Goal: Navigation & Orientation: Find specific page/section

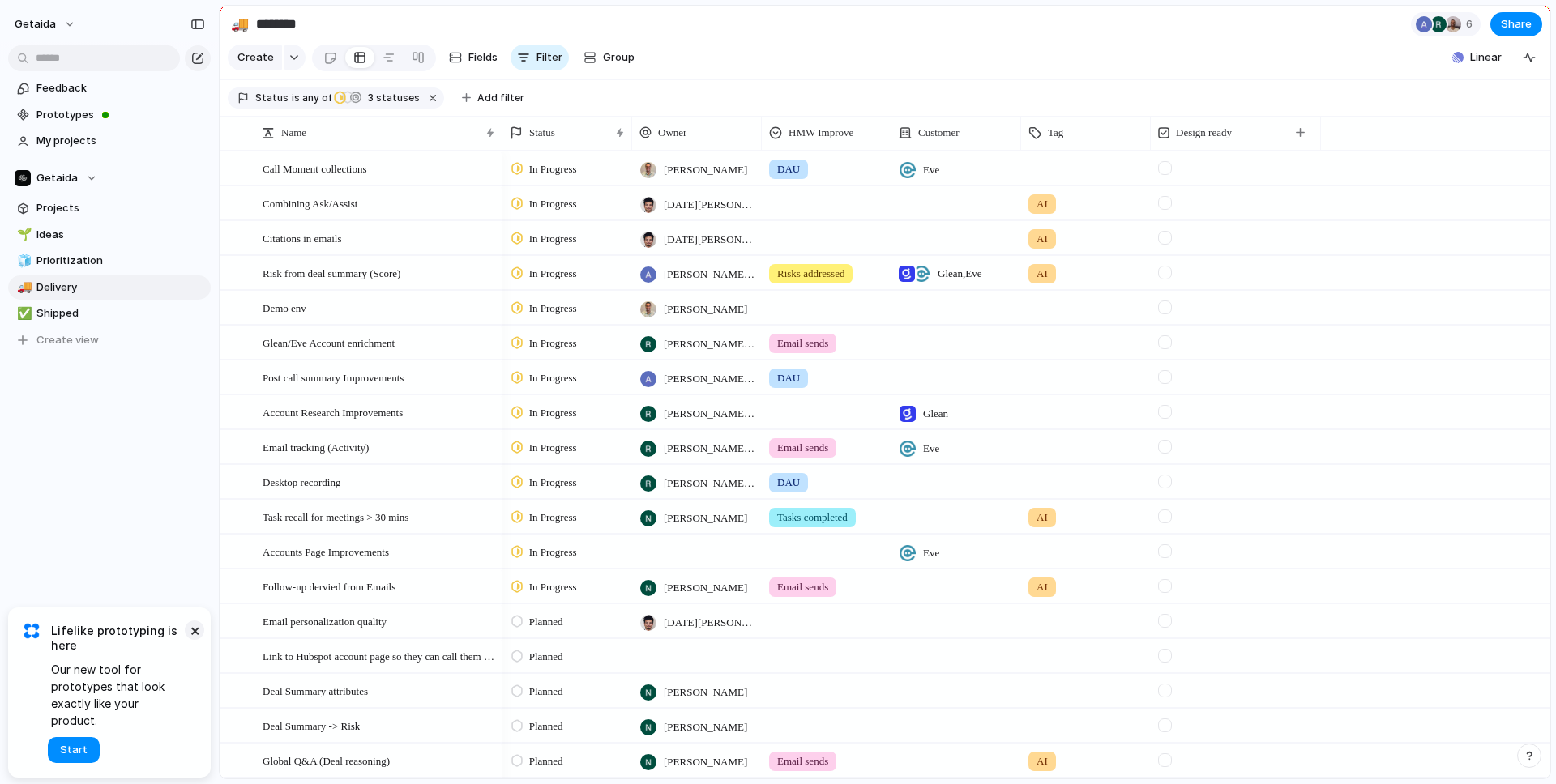
click at [198, 640] on button "×" at bounding box center [194, 630] width 20 height 20
click at [116, 271] on link "🧊 Prioritization" at bounding box center [109, 260] width 203 height 25
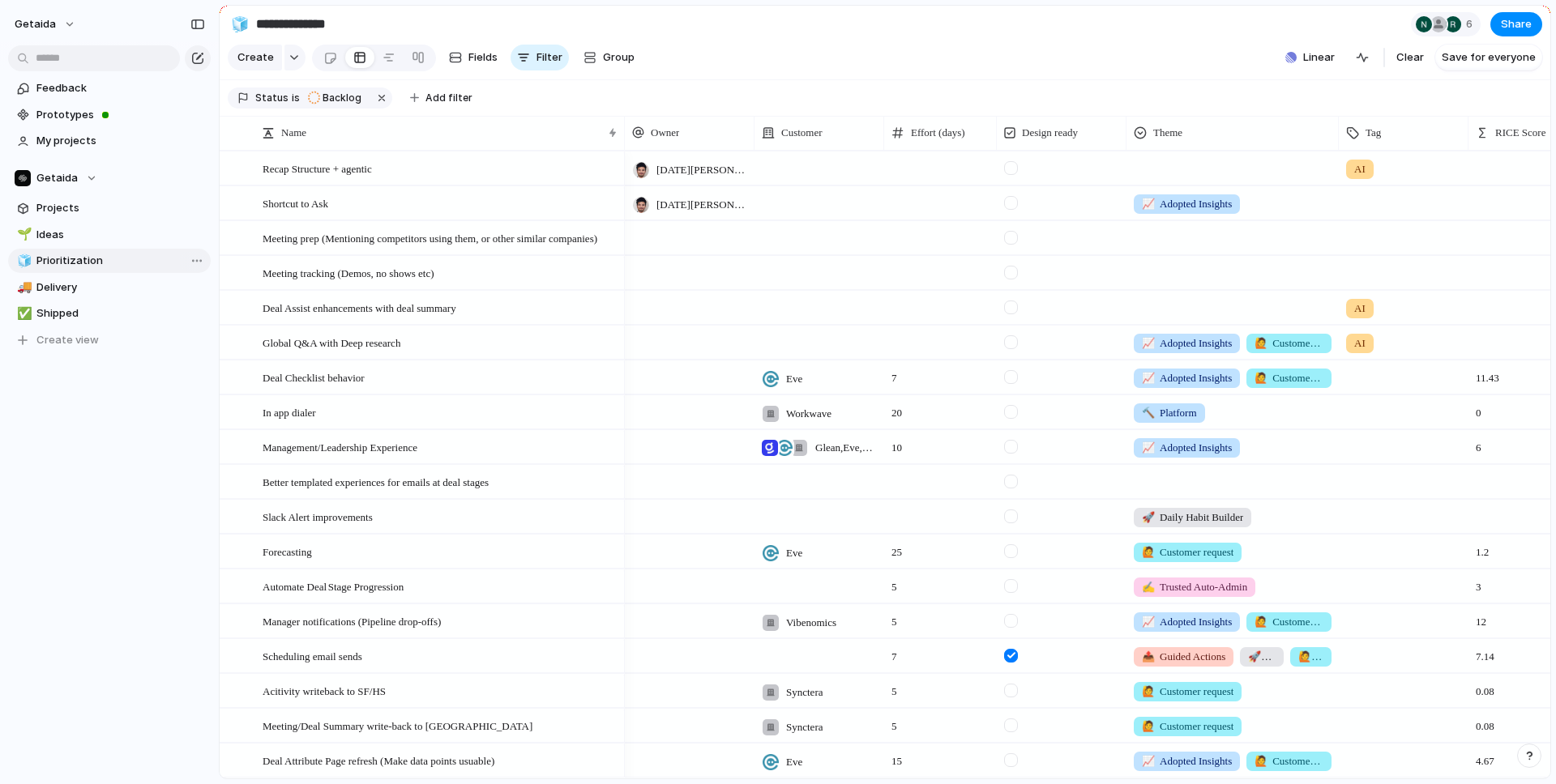
type input "**********"
click at [175, 494] on div "getaida Feedback Prototypes My projects Getaida Projects 🌱 Ideas 🧊 Prioritizati…" at bounding box center [109, 392] width 219 height 784
click at [501, 232] on span "Meeting prep (Mentioning competitors using them, or other similar companies)" at bounding box center [430, 237] width 335 height 19
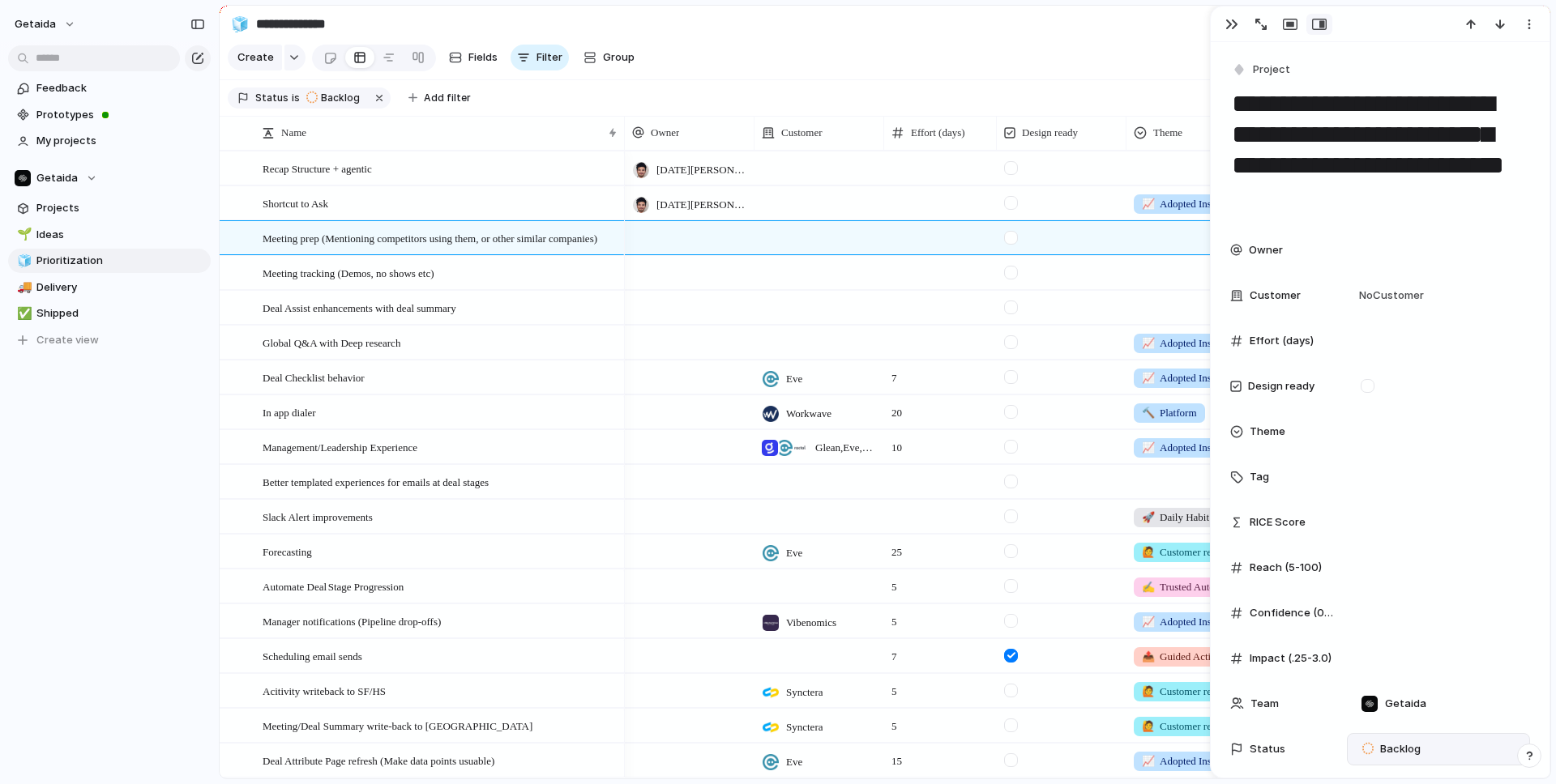
click at [1392, 745] on span "Backlog" at bounding box center [1399, 749] width 40 height 16
click at [1389, 708] on span "In Progress" at bounding box center [1408, 706] width 57 height 16
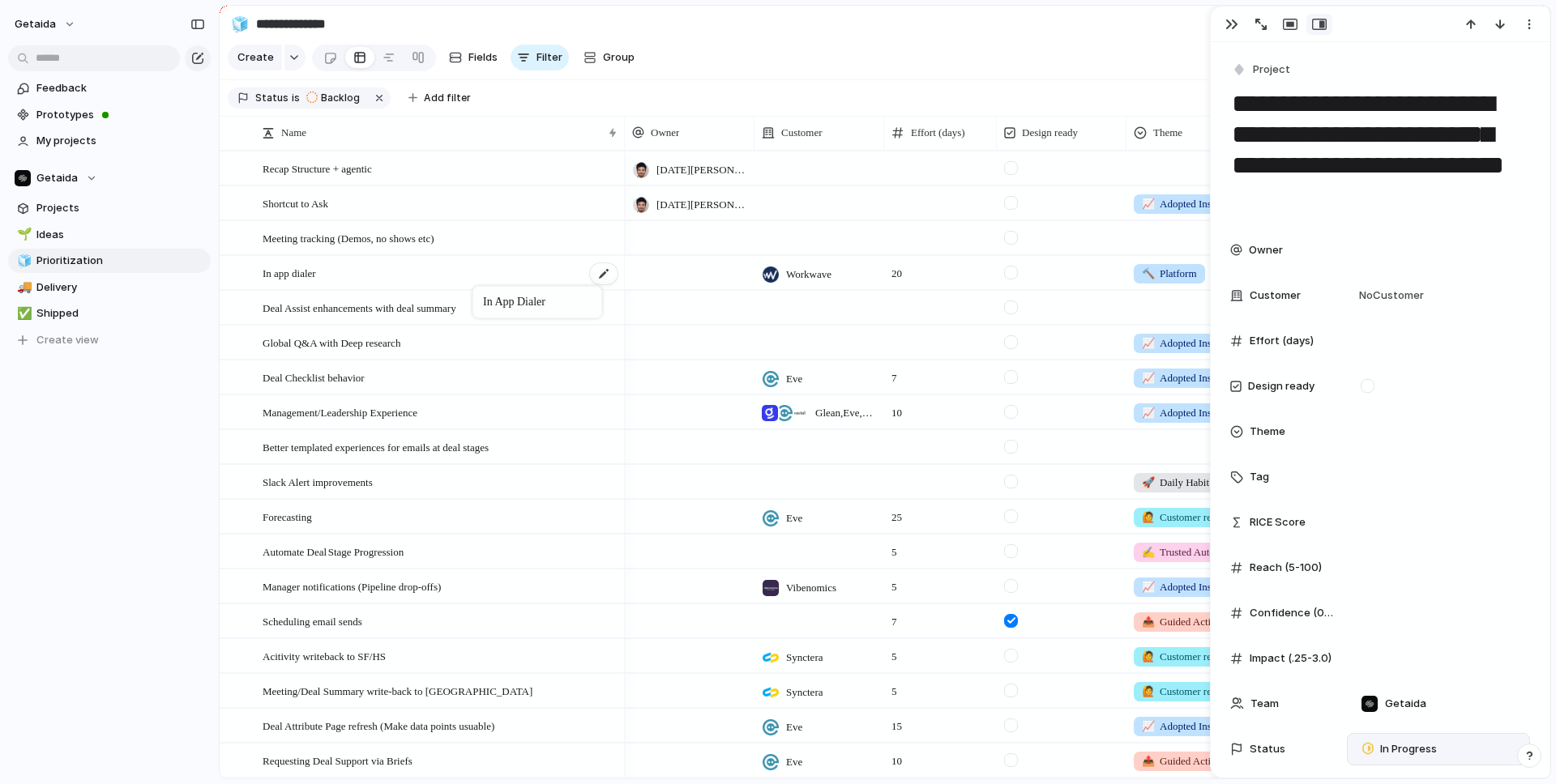
drag, startPoint x: 467, startPoint y: 376, endPoint x: 480, endPoint y: 285, distance: 91.9
click at [1220, 28] on button "button" at bounding box center [1232, 24] width 26 height 21
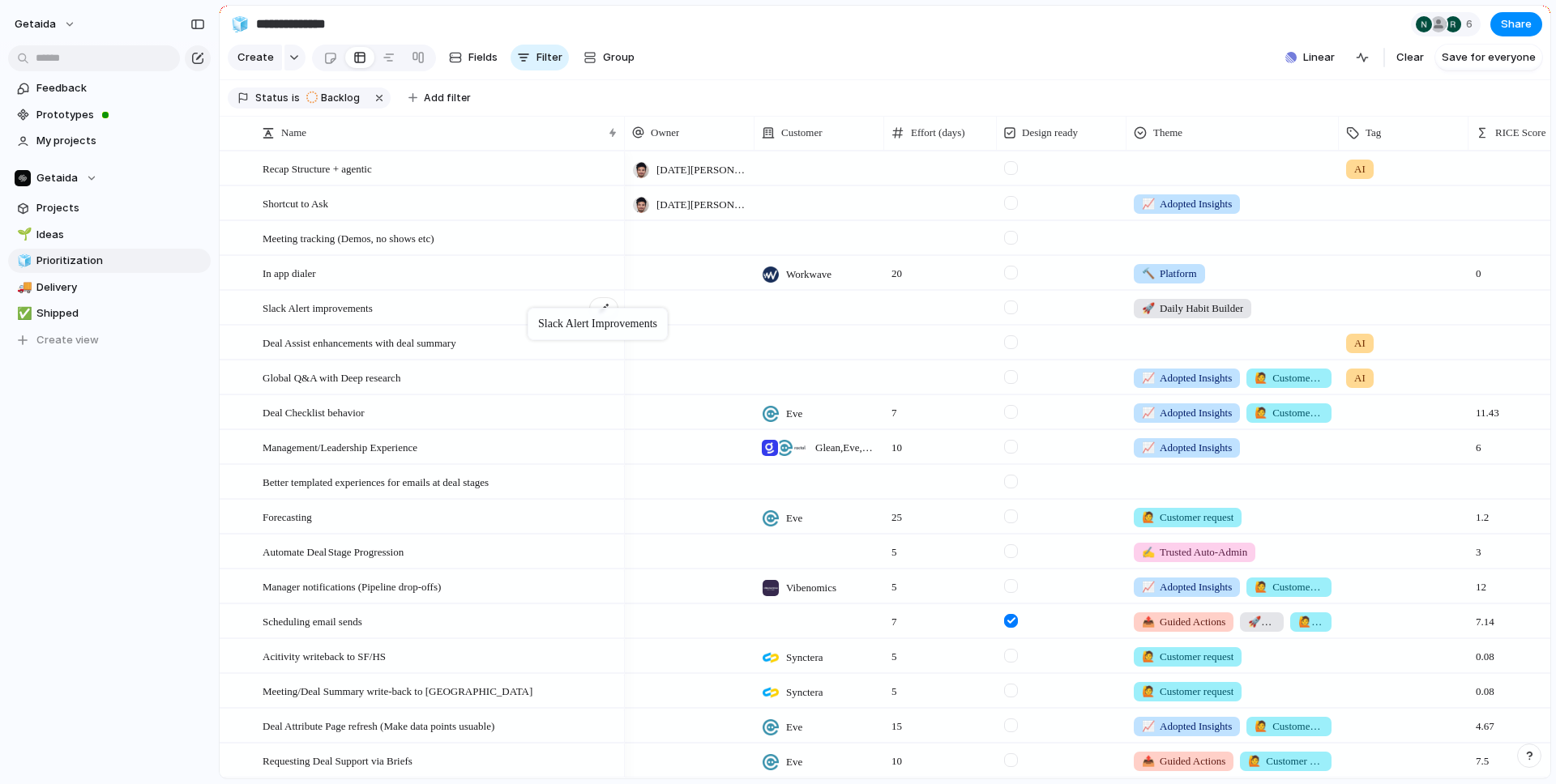
drag, startPoint x: 490, startPoint y: 483, endPoint x: 536, endPoint y: 310, distance: 179.0
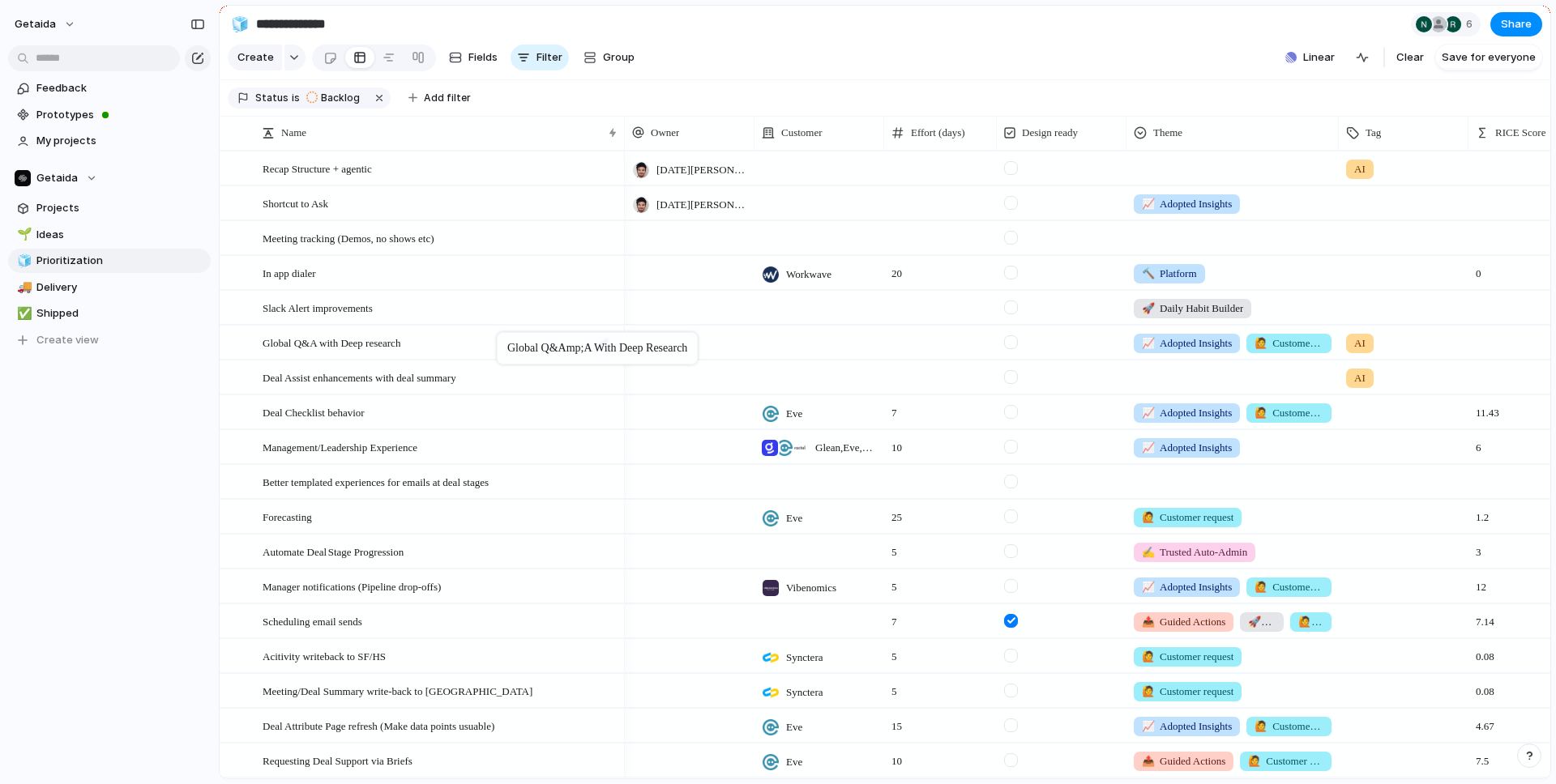
drag, startPoint x: 469, startPoint y: 384, endPoint x: 505, endPoint y: 336, distance: 60.0
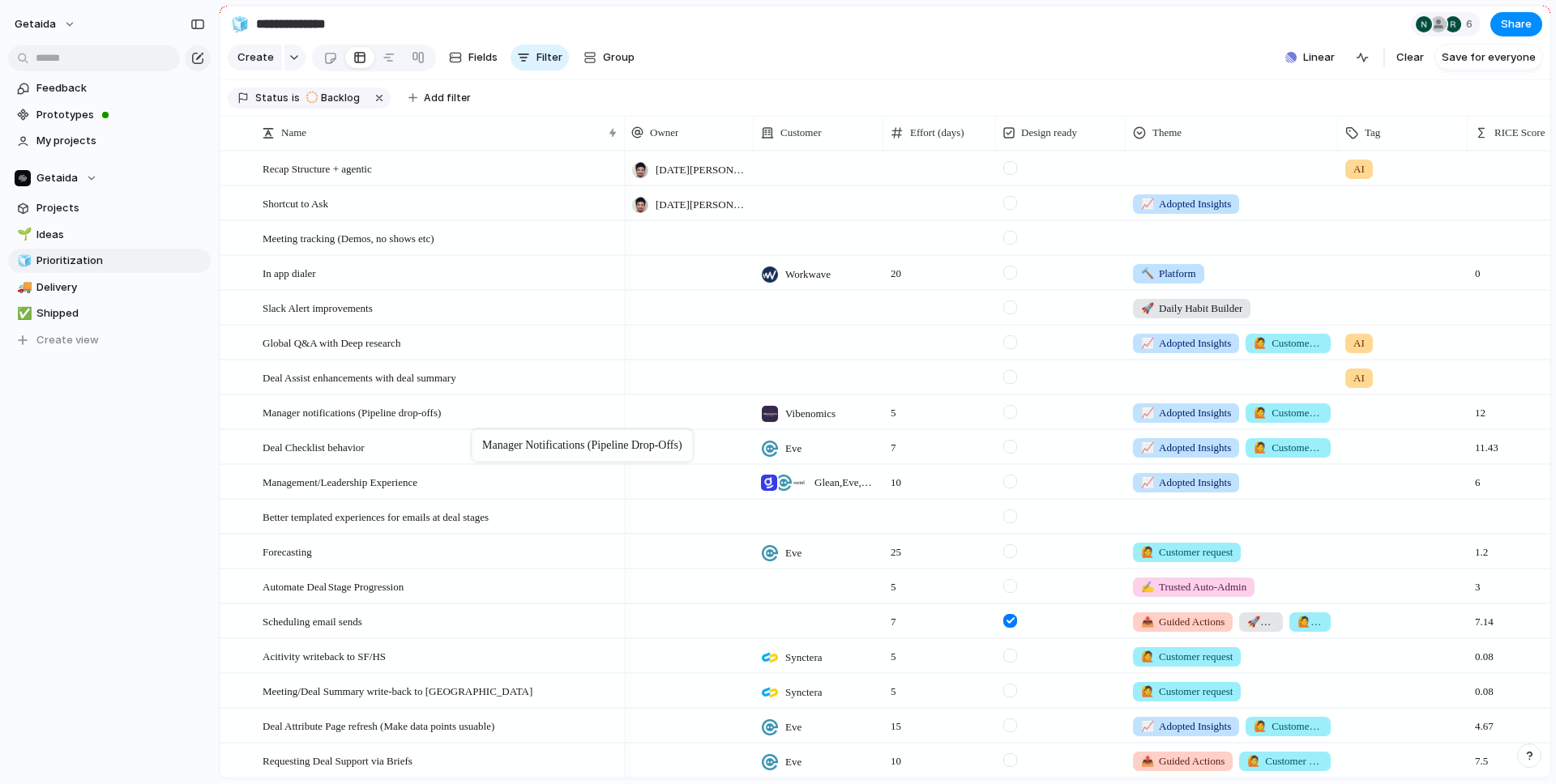
drag, startPoint x: 492, startPoint y: 585, endPoint x: 480, endPoint y: 429, distance: 156.5
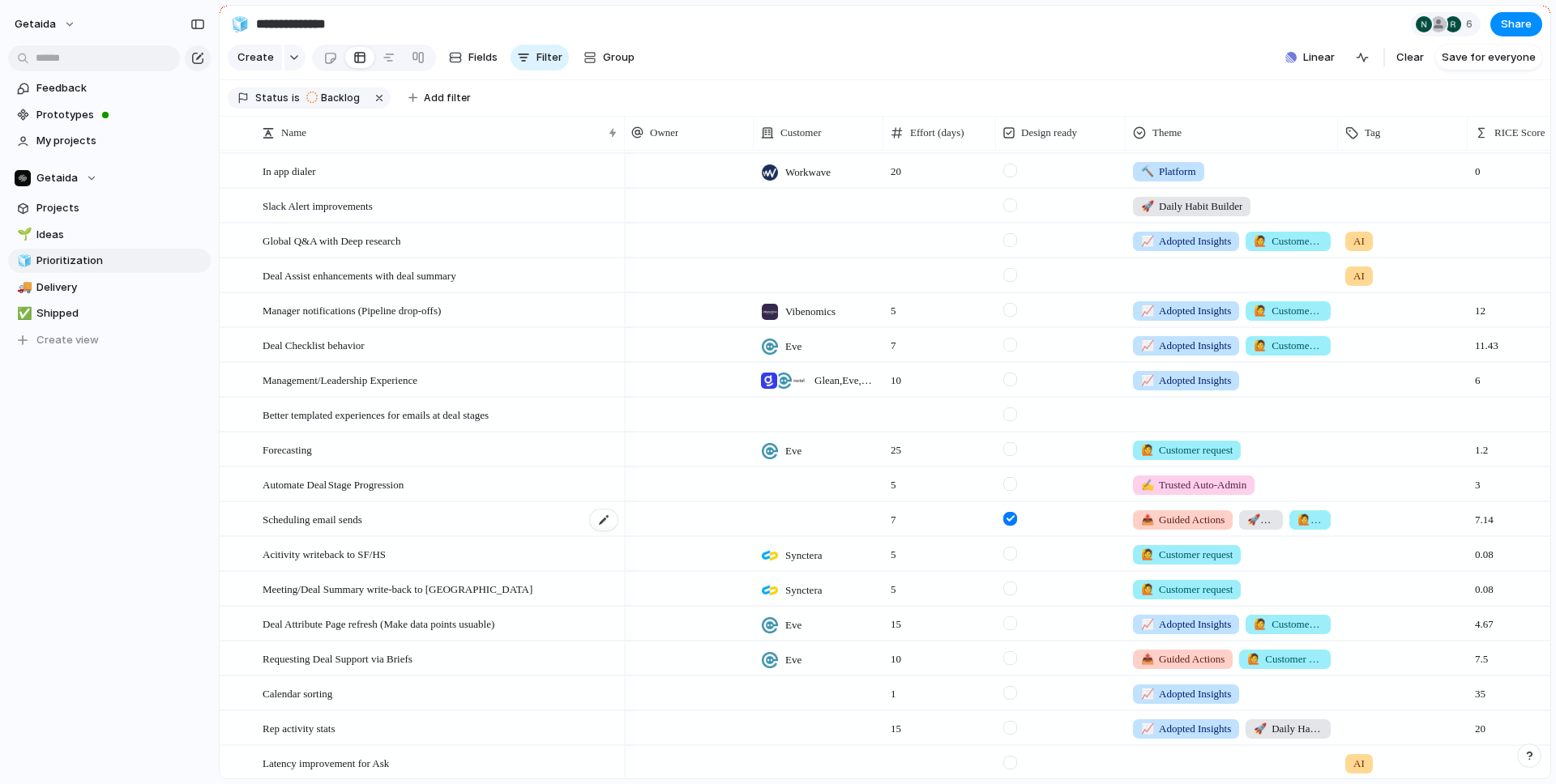
scroll to position [114, 0]
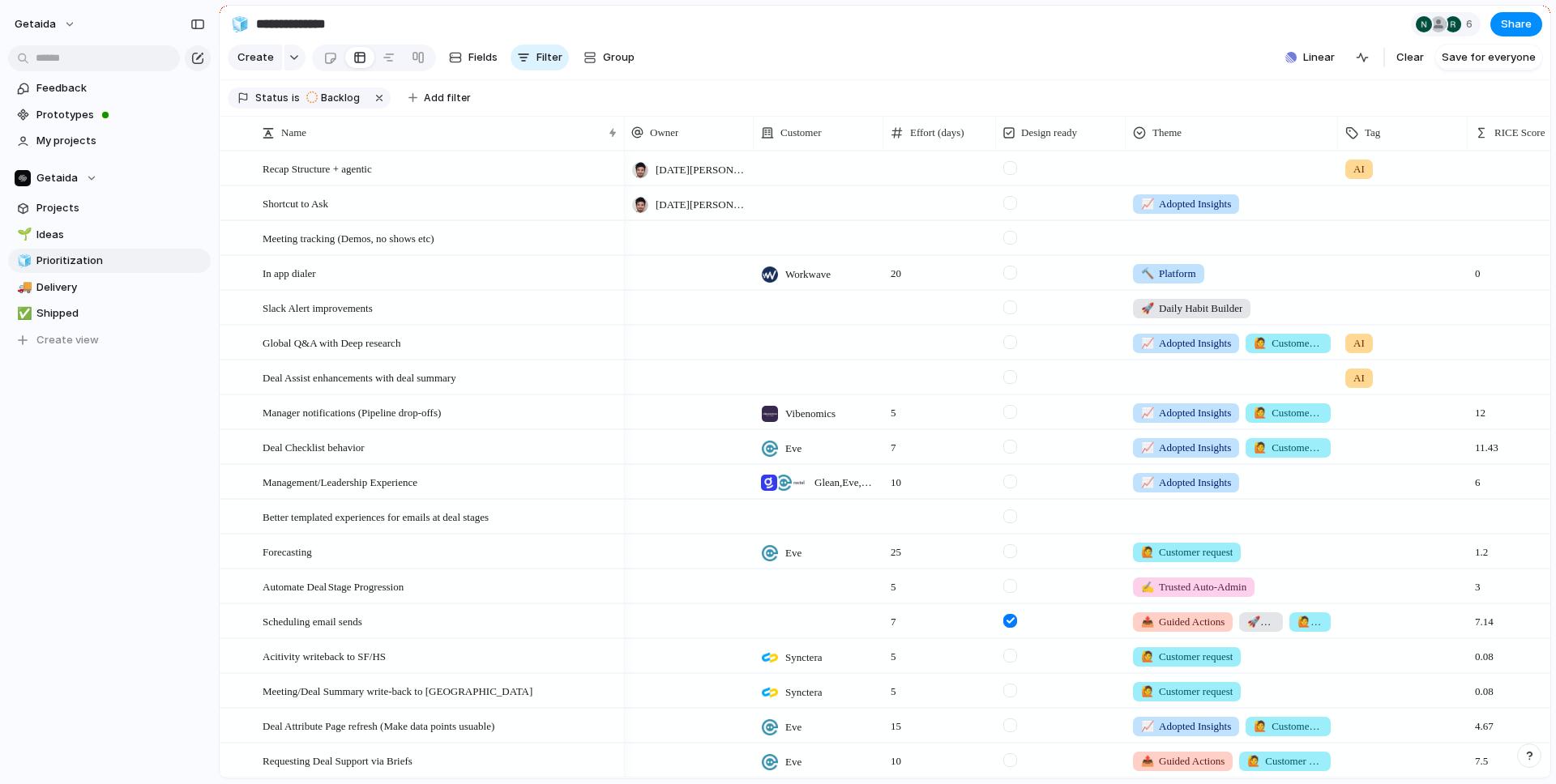
click at [801, 242] on div at bounding box center [819, 237] width 130 height 33
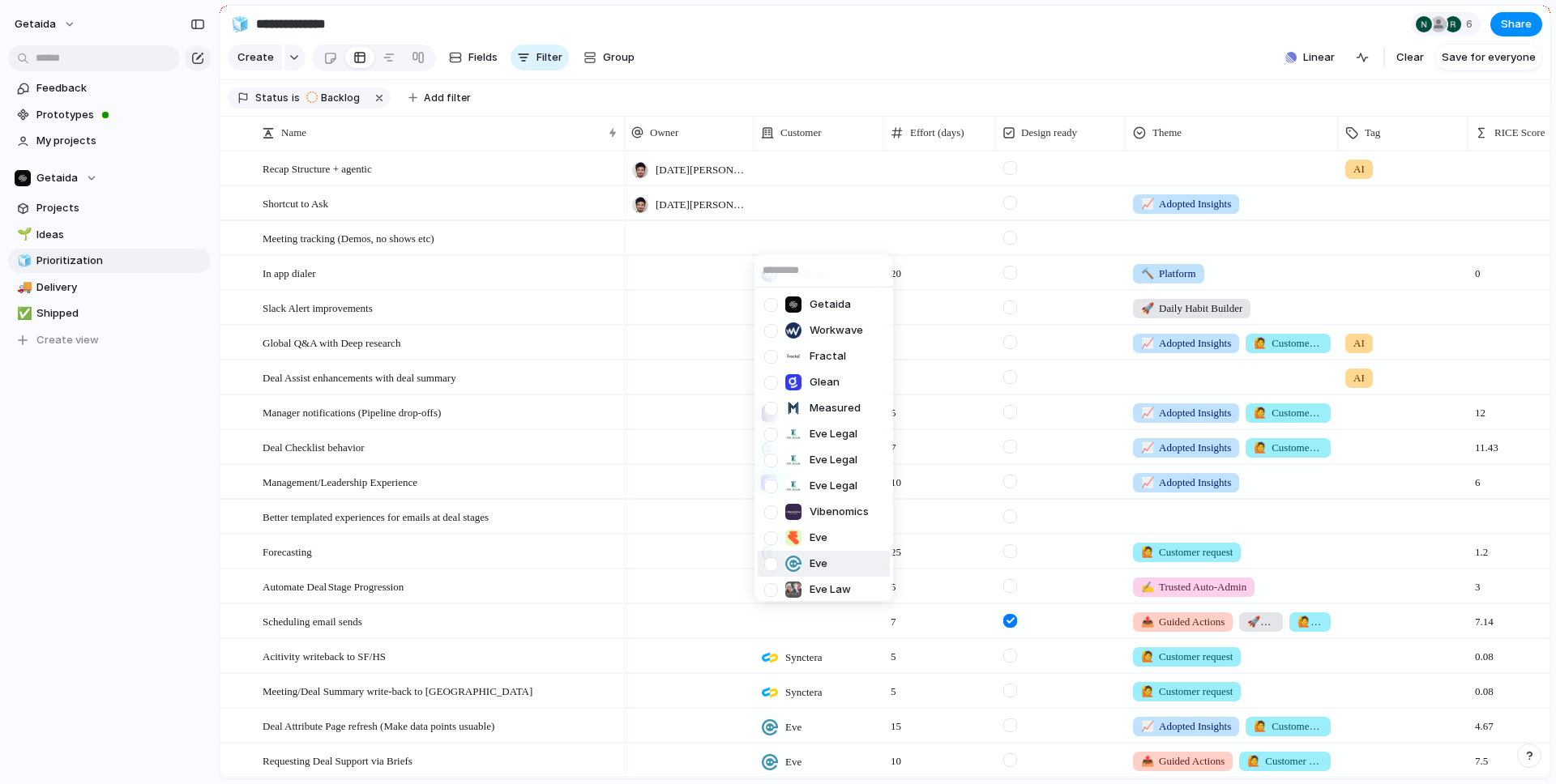
click at [768, 563] on div at bounding box center [771, 563] width 29 height 29
click at [772, 380] on div at bounding box center [771, 382] width 29 height 29
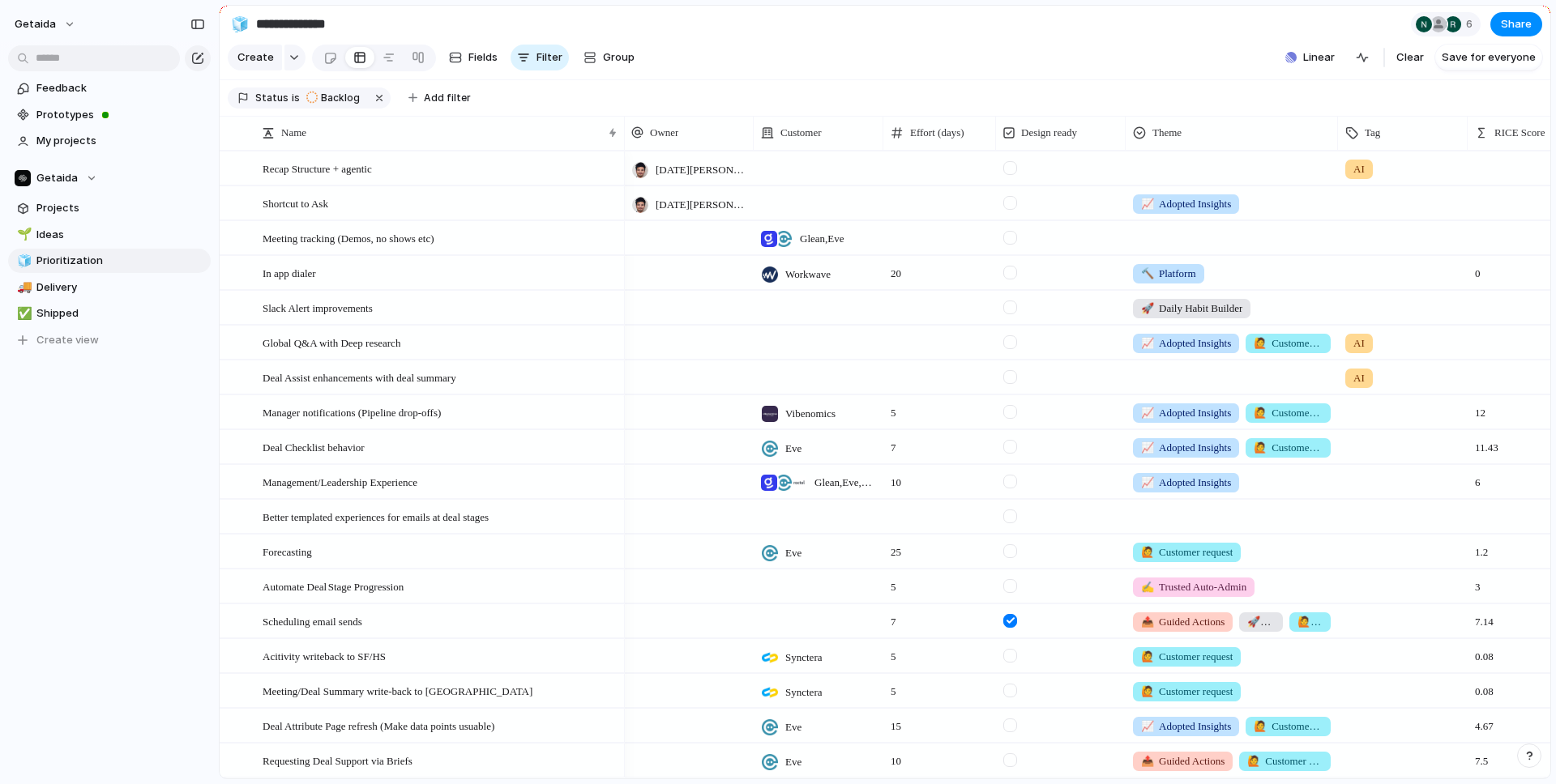
click at [695, 288] on div "Getaida Workwave Fractal Glean Measured Eve Legal Eve Legal Eve Legal Vibenomic…" at bounding box center [778, 392] width 1556 height 784
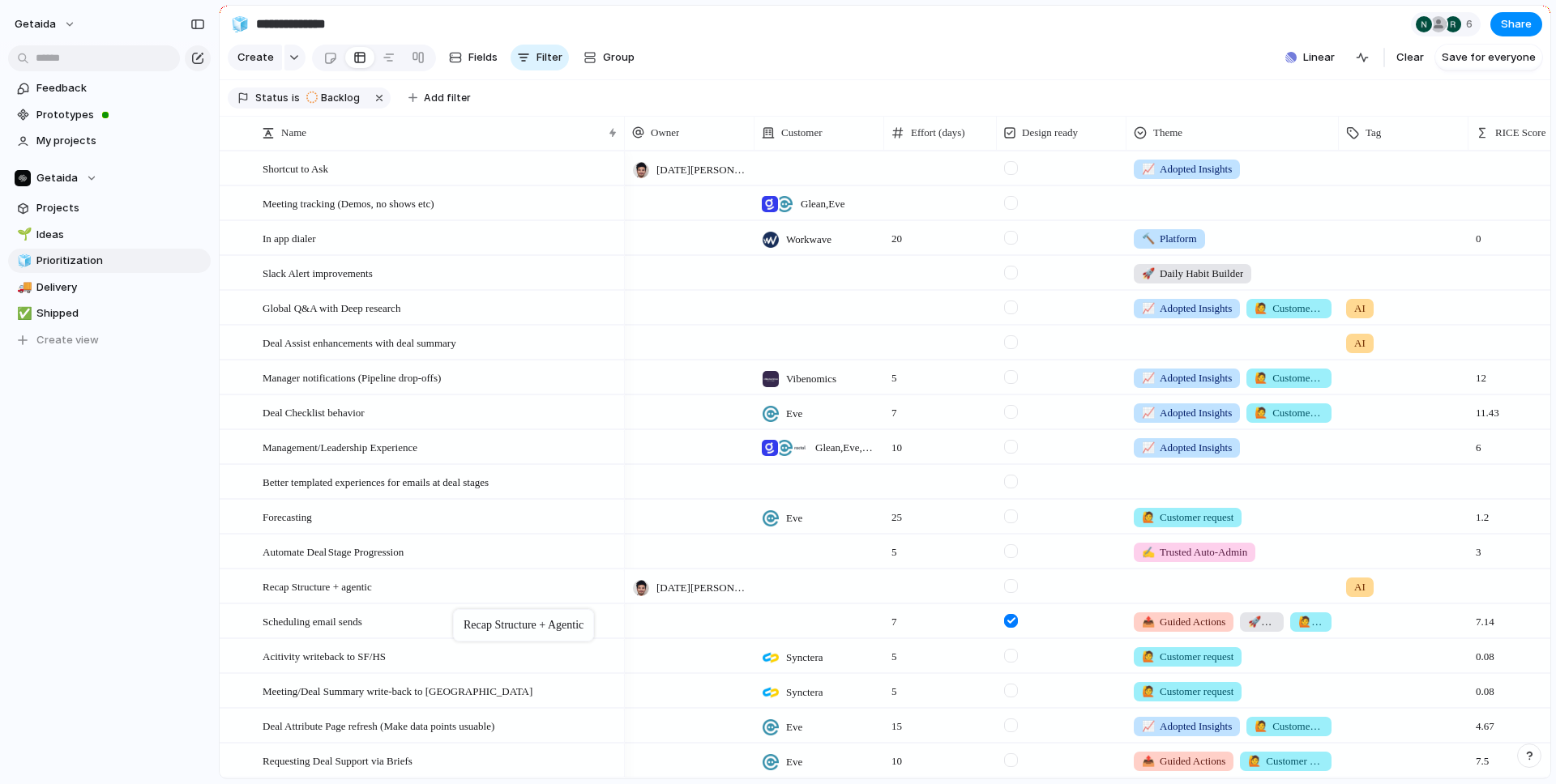
drag, startPoint x: 472, startPoint y: 172, endPoint x: 459, endPoint y: 626, distance: 454.2
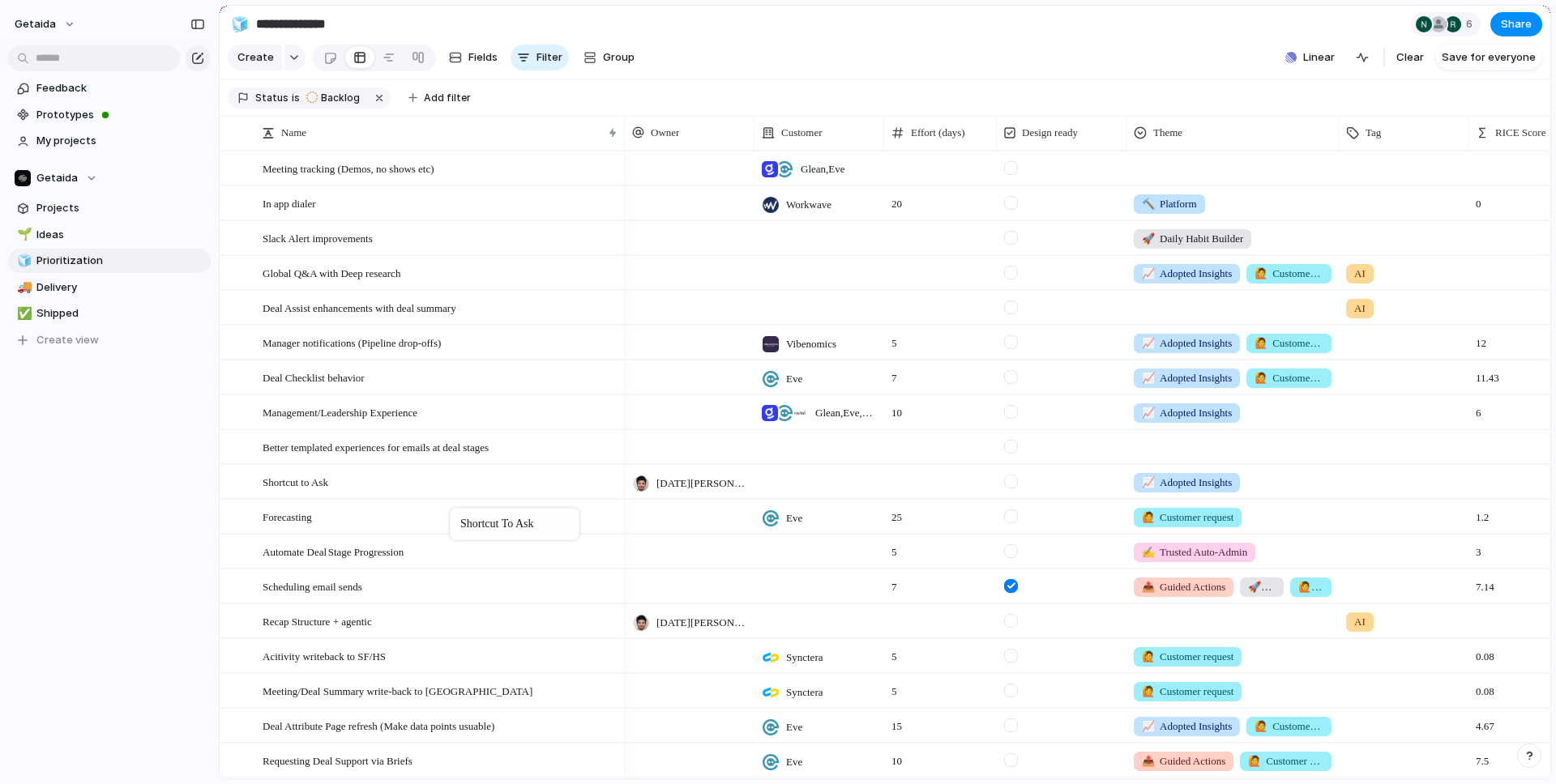
drag, startPoint x: 463, startPoint y: 165, endPoint x: 458, endPoint y: 511, distance: 346.0
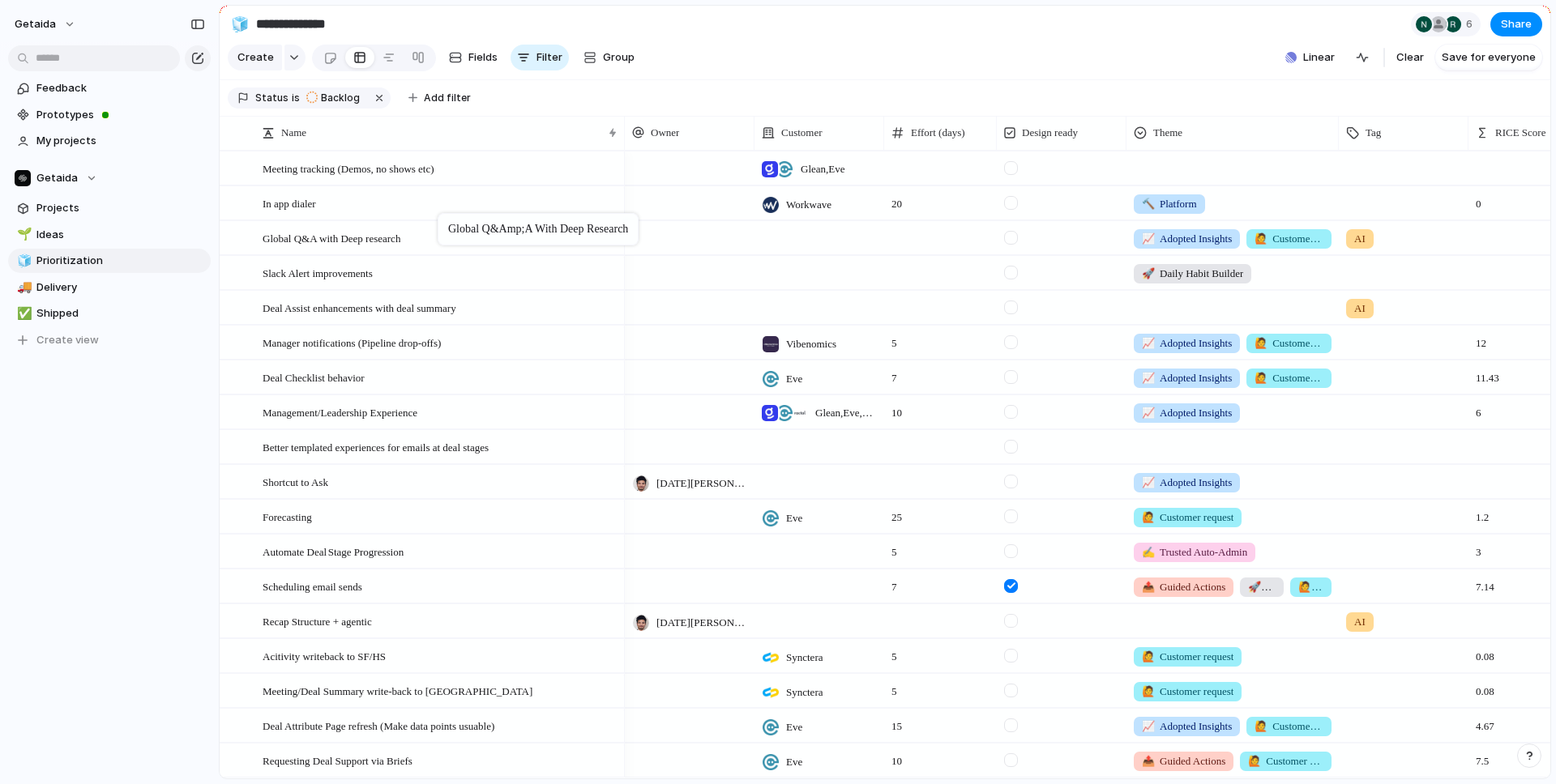
drag, startPoint x: 440, startPoint y: 276, endPoint x: 445, endPoint y: 217, distance: 59.2
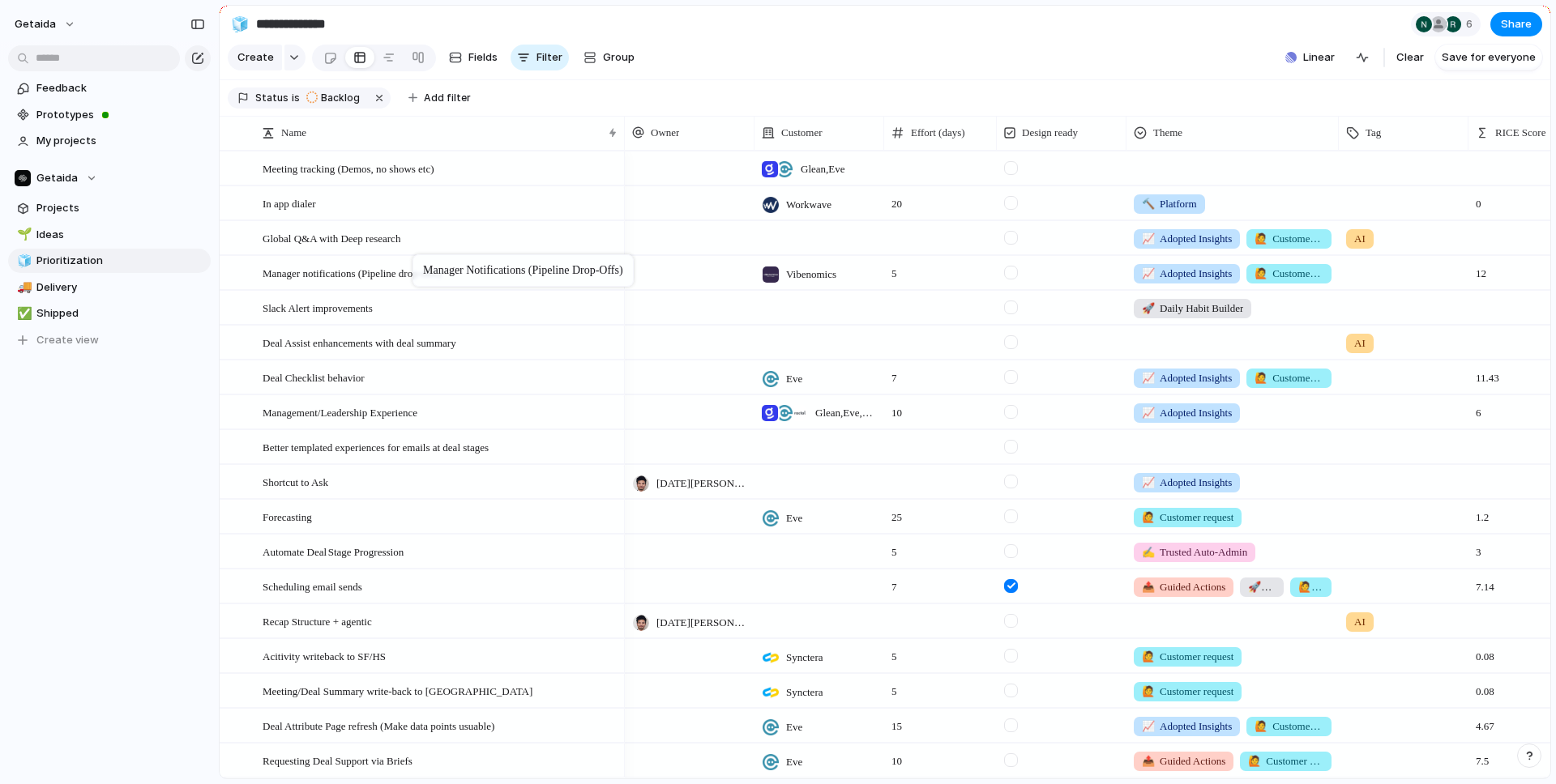
drag, startPoint x: 409, startPoint y: 349, endPoint x: 421, endPoint y: 257, distance: 92.8
